Goal: Information Seeking & Learning: Learn about a topic

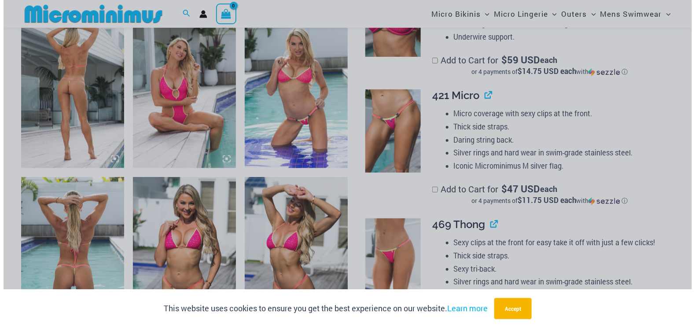
scroll to position [570, 0]
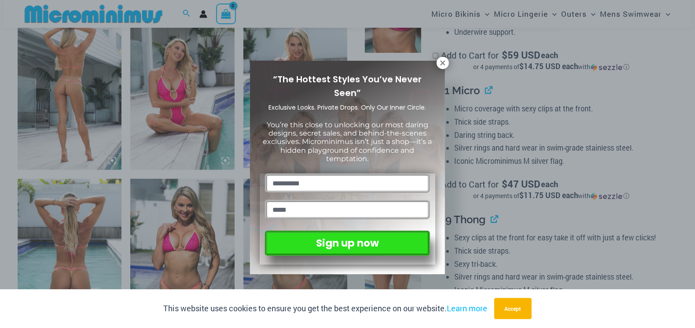
click at [445, 63] on icon at bounding box center [443, 63] width 8 height 8
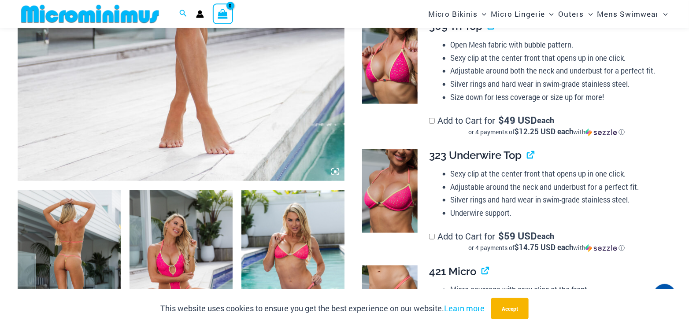
scroll to position [257, 0]
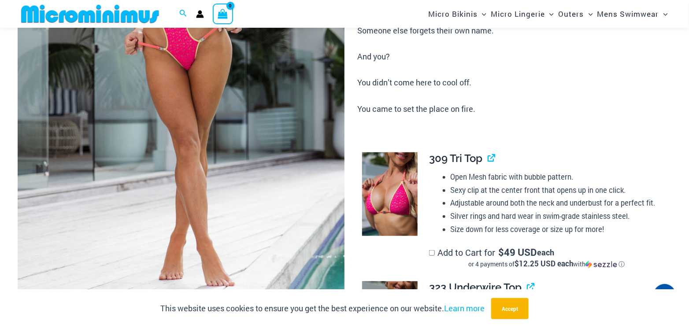
click at [182, 129] on img at bounding box center [181, 68] width 327 height 490
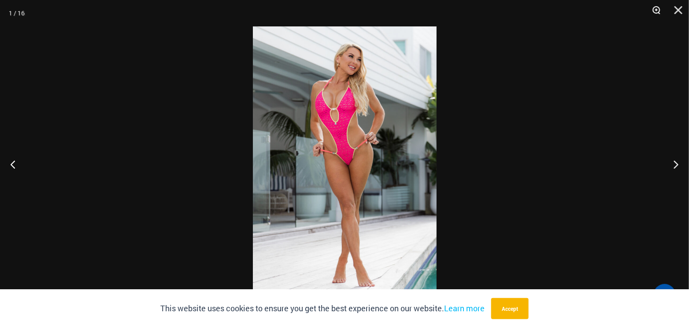
click at [657, 12] on button "Zoom" at bounding box center [653, 13] width 22 height 26
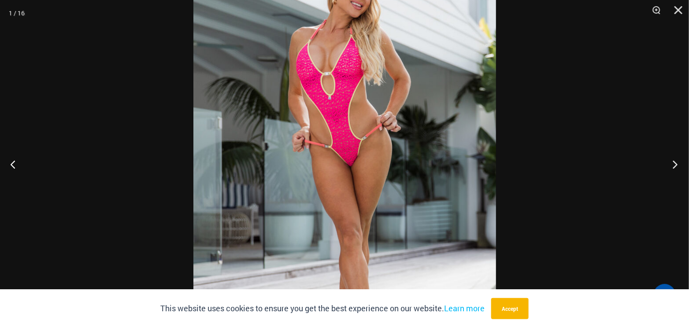
click at [673, 164] on button "Next" at bounding box center [672, 164] width 33 height 44
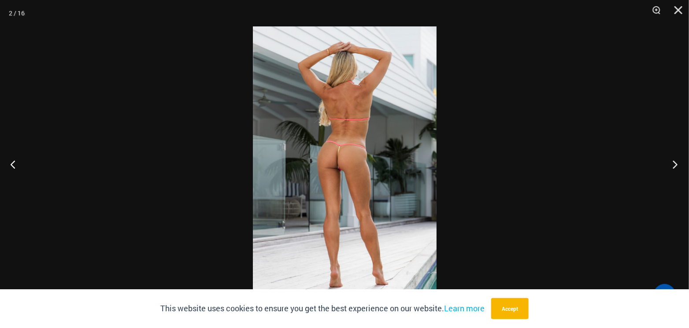
click at [673, 164] on button "Next" at bounding box center [672, 164] width 33 height 44
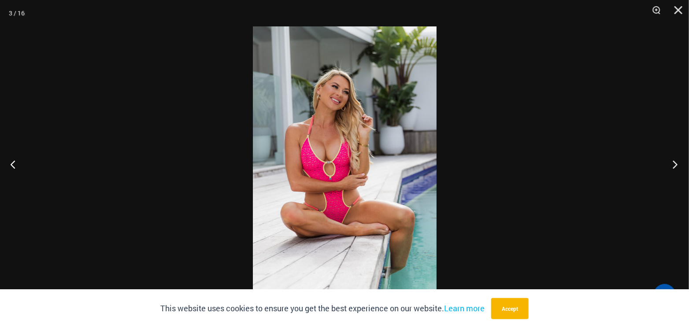
click at [673, 164] on button "Next" at bounding box center [672, 164] width 33 height 44
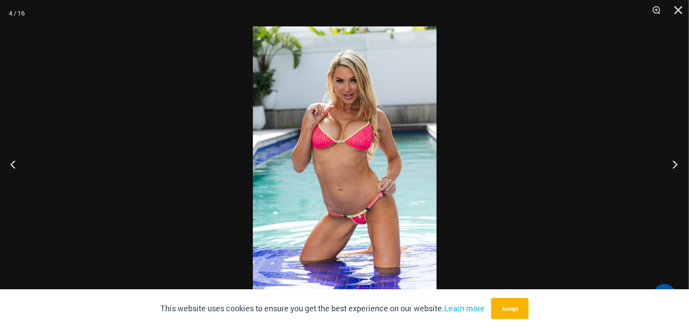
click at [673, 164] on button "Next" at bounding box center [672, 164] width 33 height 44
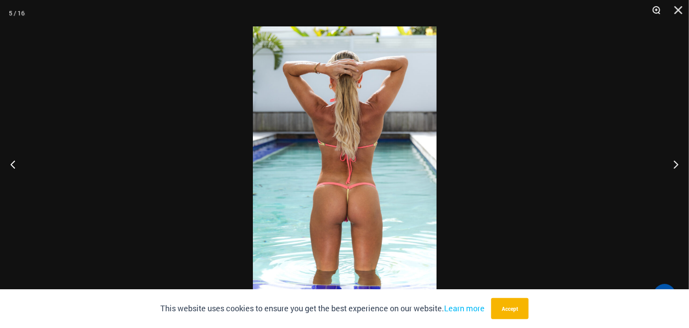
click at [659, 13] on button "Zoom" at bounding box center [653, 13] width 22 height 26
click at [657, 11] on button "Zoom" at bounding box center [653, 13] width 22 height 26
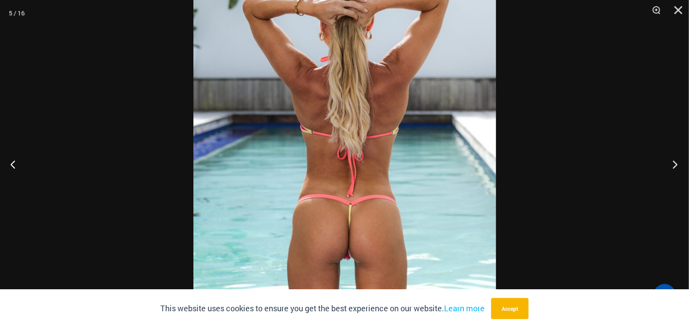
click at [675, 166] on button "Next" at bounding box center [672, 164] width 33 height 44
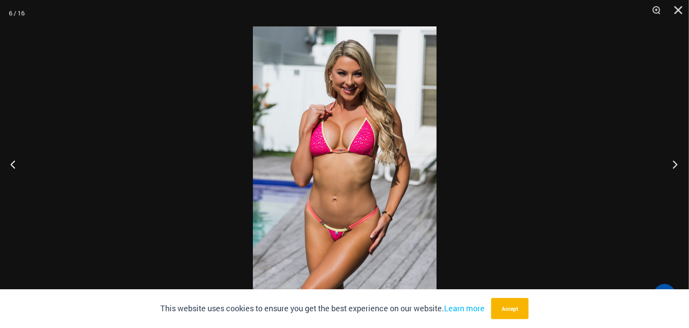
click at [675, 166] on button "Next" at bounding box center [672, 164] width 33 height 44
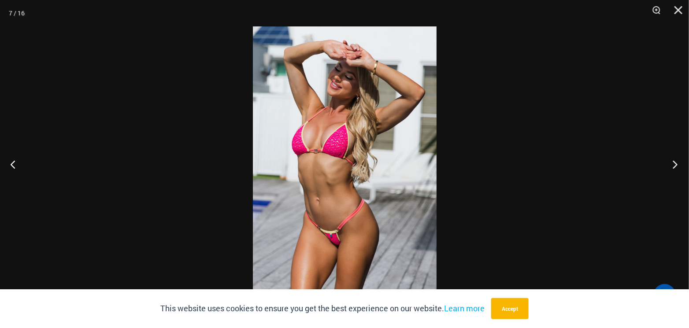
click at [675, 166] on button "Next" at bounding box center [672, 164] width 33 height 44
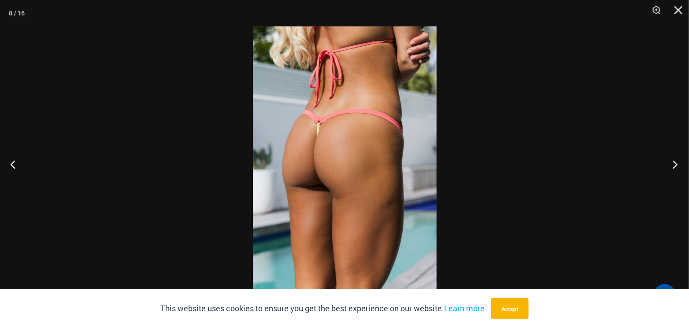
click at [675, 166] on button "Next" at bounding box center [672, 164] width 33 height 44
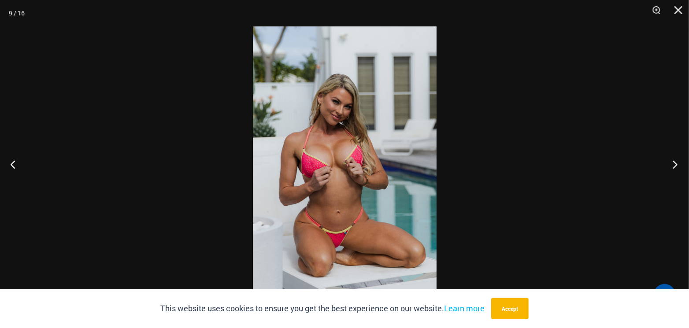
click at [675, 166] on button "Next" at bounding box center [672, 164] width 33 height 44
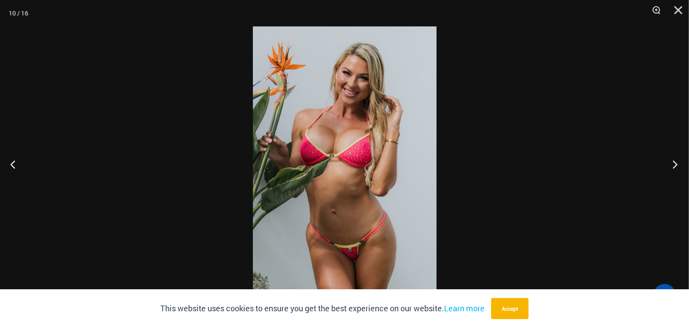
click at [675, 166] on button "Next" at bounding box center [672, 164] width 33 height 44
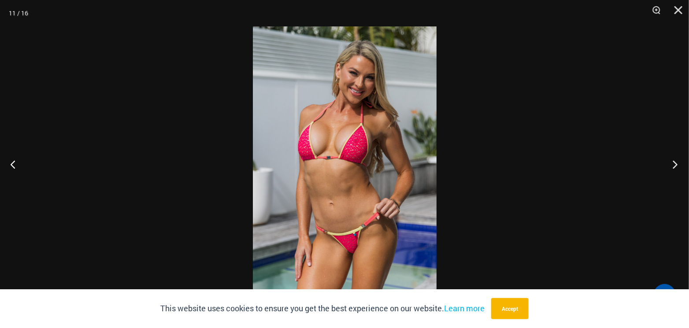
click at [675, 166] on button "Next" at bounding box center [672, 164] width 33 height 44
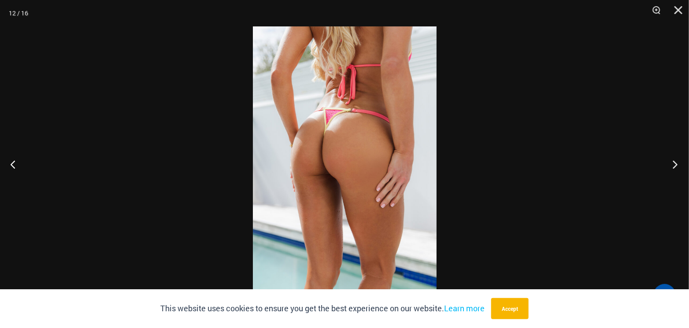
click at [675, 166] on button "Next" at bounding box center [672, 164] width 33 height 44
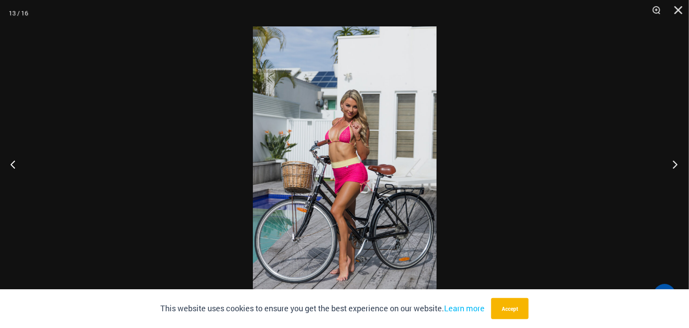
click at [675, 166] on button "Next" at bounding box center [672, 164] width 33 height 44
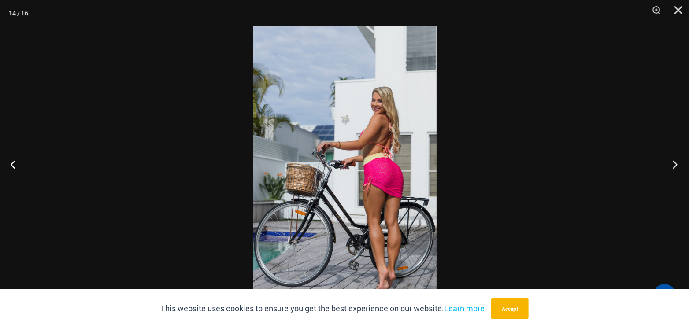
click at [675, 166] on button "Next" at bounding box center [672, 164] width 33 height 44
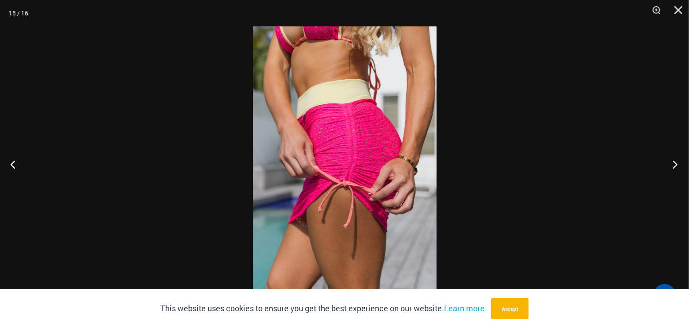
click at [675, 166] on button "Next" at bounding box center [672, 164] width 33 height 44
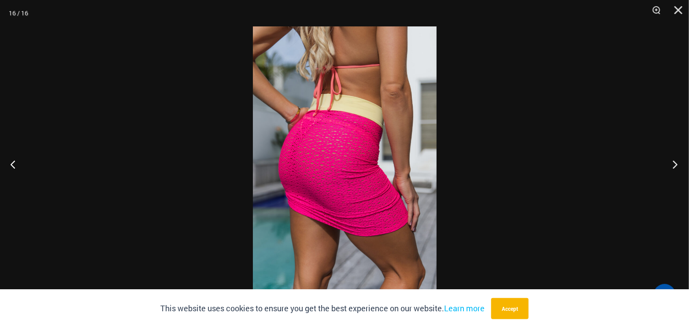
click at [675, 166] on button "Next" at bounding box center [672, 164] width 33 height 44
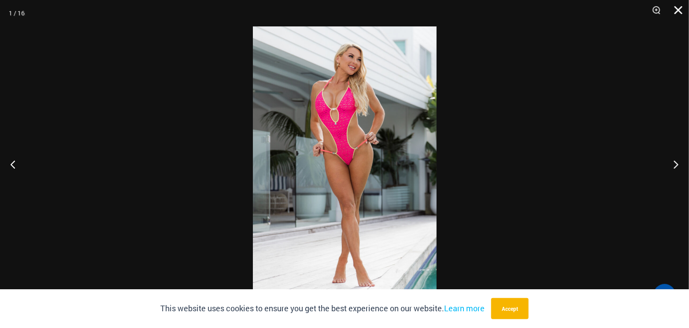
click at [679, 5] on button "Close" at bounding box center [675, 13] width 22 height 26
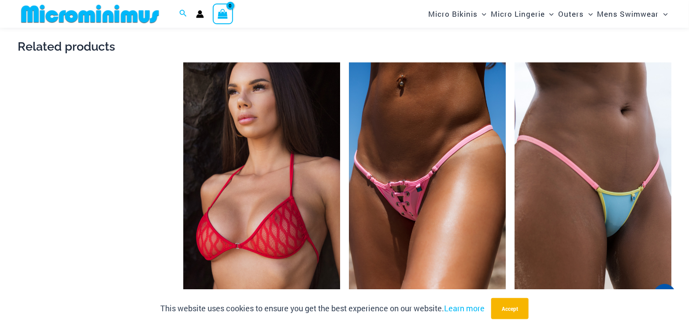
scroll to position [1887, 0]
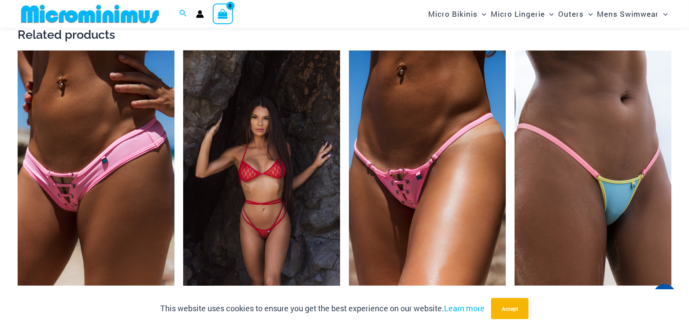
click at [269, 155] on img at bounding box center [261, 168] width 157 height 235
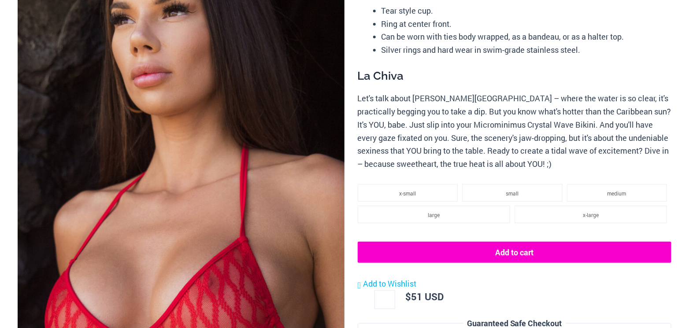
scroll to position [132, 0]
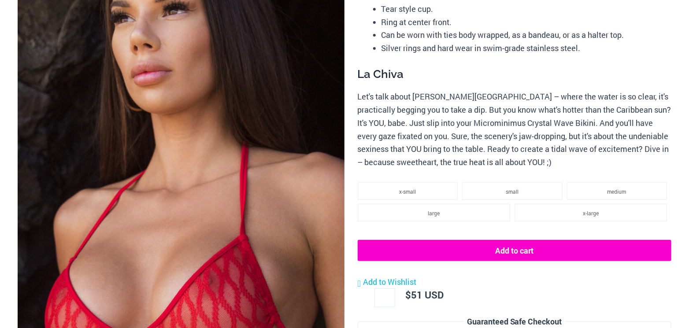
click at [269, 155] on img at bounding box center [181, 201] width 327 height 490
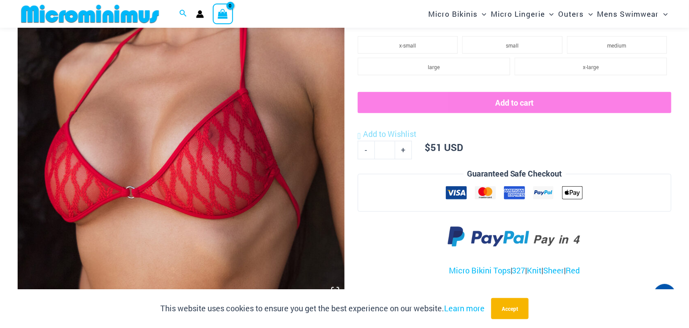
scroll to position [264, 0]
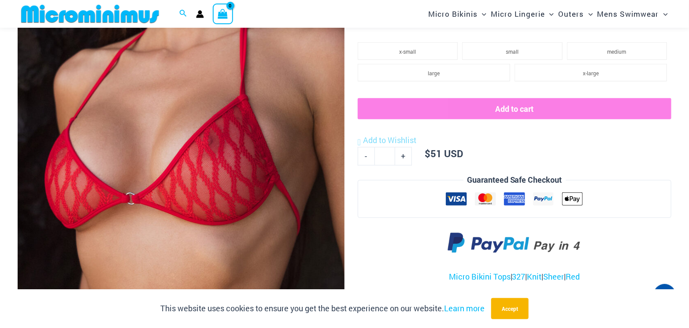
click at [237, 144] on img at bounding box center [181, 61] width 327 height 490
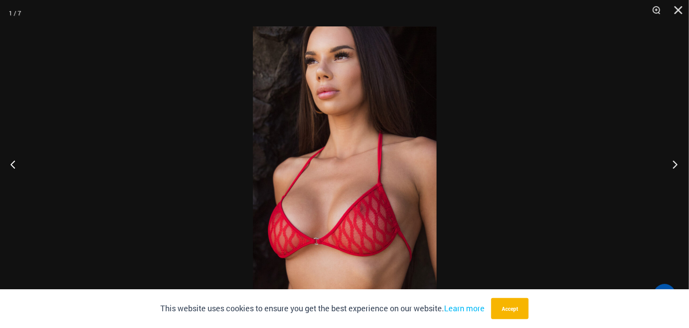
click at [676, 160] on button "Next" at bounding box center [672, 164] width 33 height 44
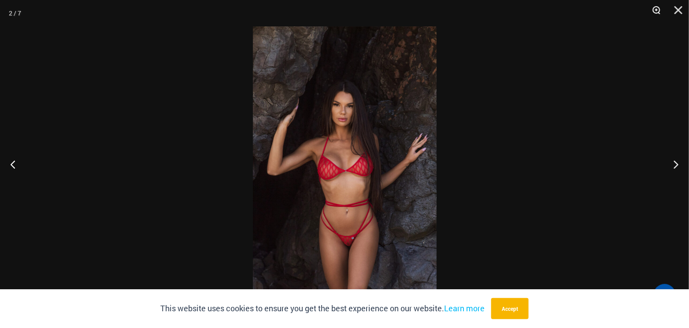
click at [656, 13] on button "Zoom" at bounding box center [653, 13] width 22 height 26
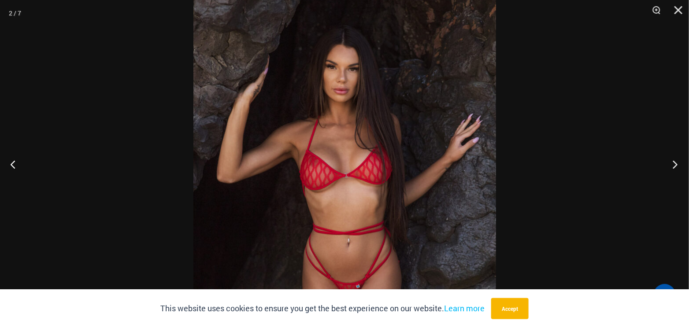
click at [674, 168] on button "Next" at bounding box center [672, 164] width 33 height 44
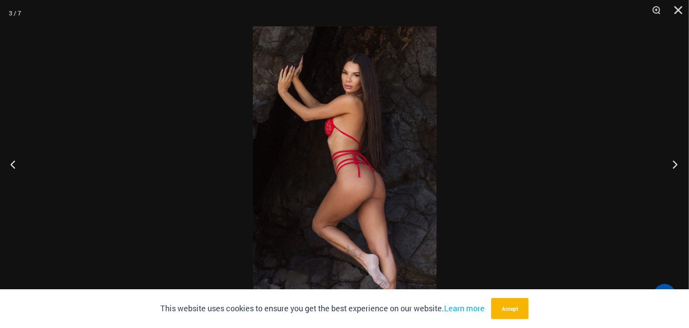
click at [674, 168] on button "Next" at bounding box center [672, 164] width 33 height 44
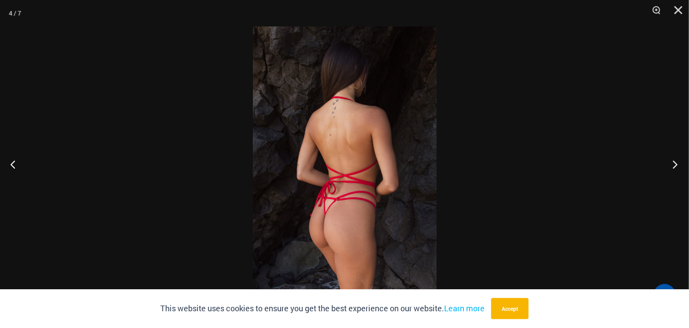
click at [674, 168] on button "Next" at bounding box center [672, 164] width 33 height 44
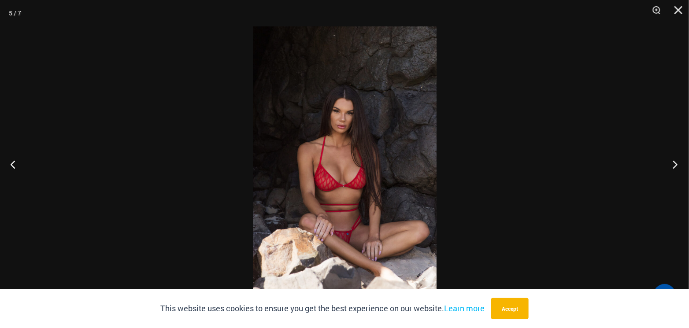
click at [674, 168] on button "Next" at bounding box center [672, 164] width 33 height 44
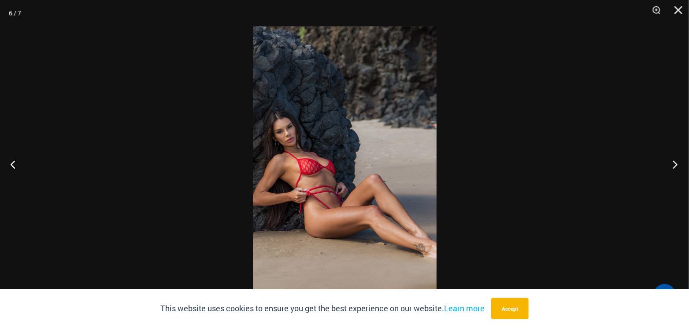
click at [674, 168] on button "Next" at bounding box center [672, 164] width 33 height 44
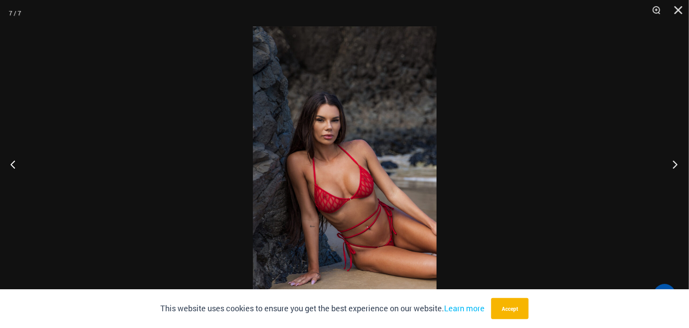
click at [674, 168] on button "Next" at bounding box center [672, 164] width 33 height 44
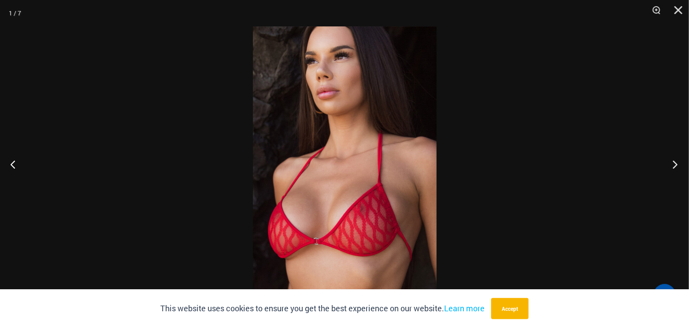
click at [674, 168] on button "Next" at bounding box center [672, 164] width 33 height 44
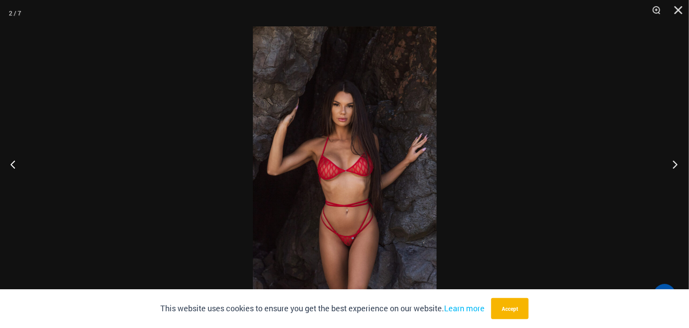
click at [674, 168] on button "Next" at bounding box center [672, 164] width 33 height 44
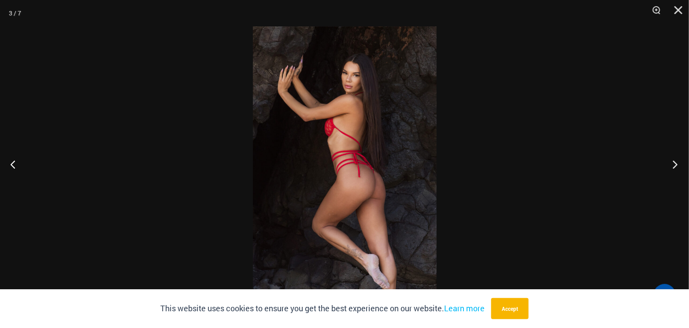
click at [674, 168] on button "Next" at bounding box center [672, 164] width 33 height 44
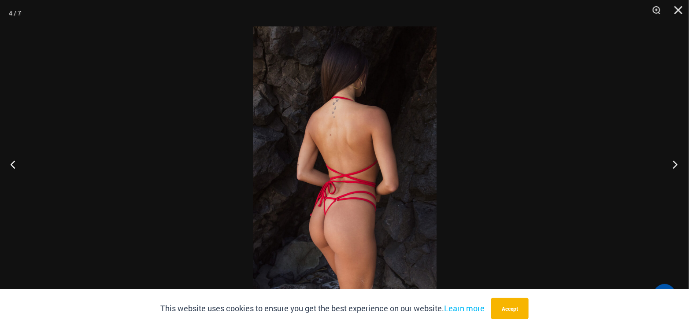
click at [674, 168] on button "Next" at bounding box center [672, 164] width 33 height 44
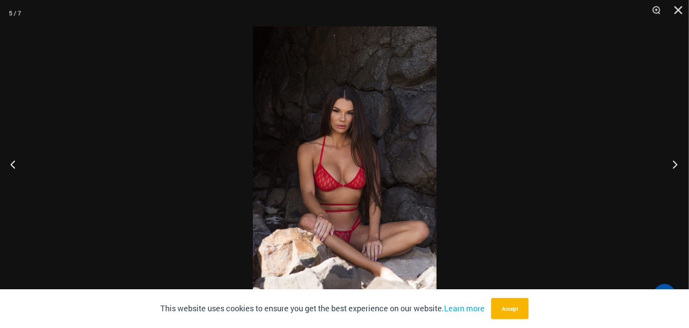
click at [674, 168] on button "Next" at bounding box center [672, 164] width 33 height 44
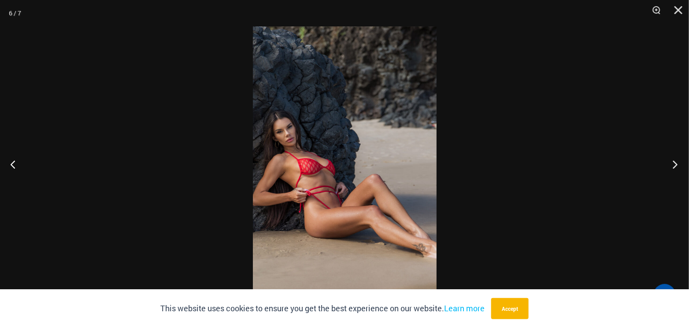
click at [674, 168] on button "Next" at bounding box center [672, 164] width 33 height 44
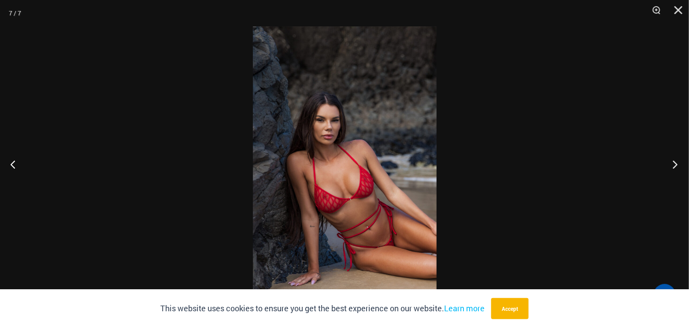
click at [674, 168] on button "Next" at bounding box center [672, 164] width 33 height 44
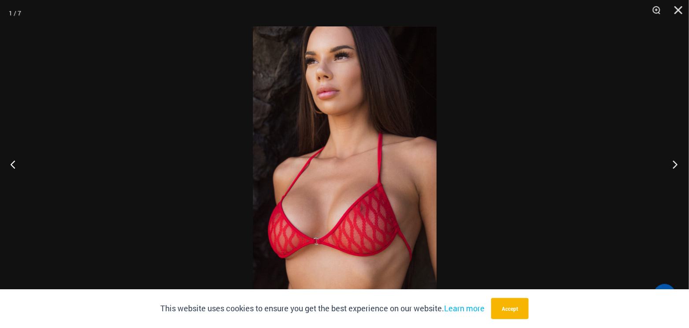
click at [674, 168] on button "Next" at bounding box center [672, 164] width 33 height 44
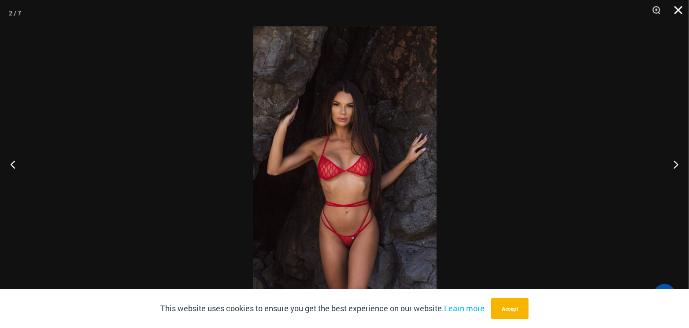
click at [681, 4] on button "Close" at bounding box center [675, 13] width 22 height 26
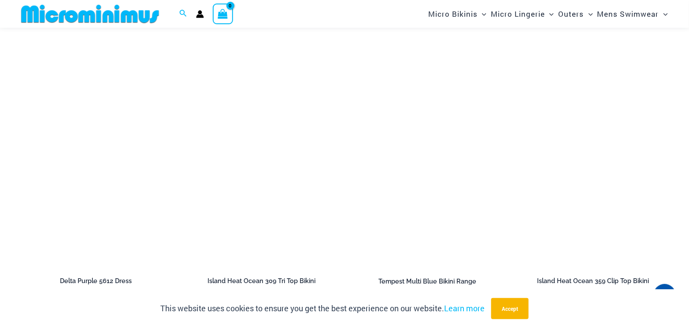
scroll to position [1585, 0]
